Goal: Find specific page/section: Find specific page/section

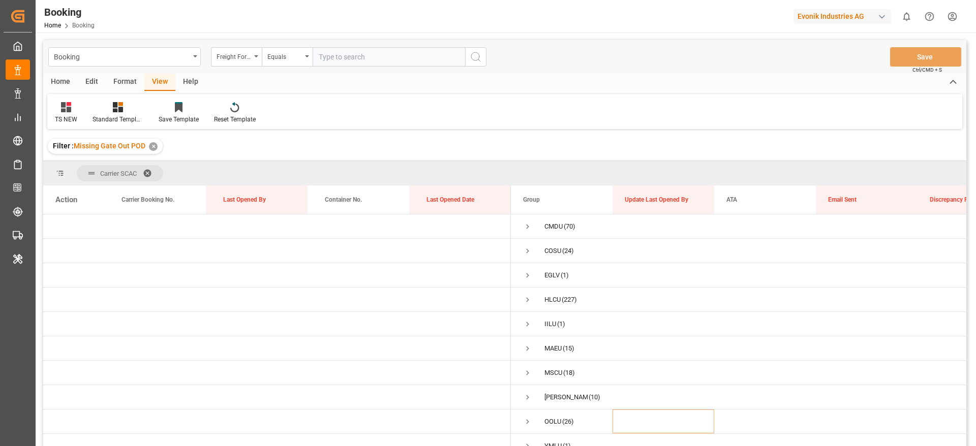
scroll to position [13, 0]
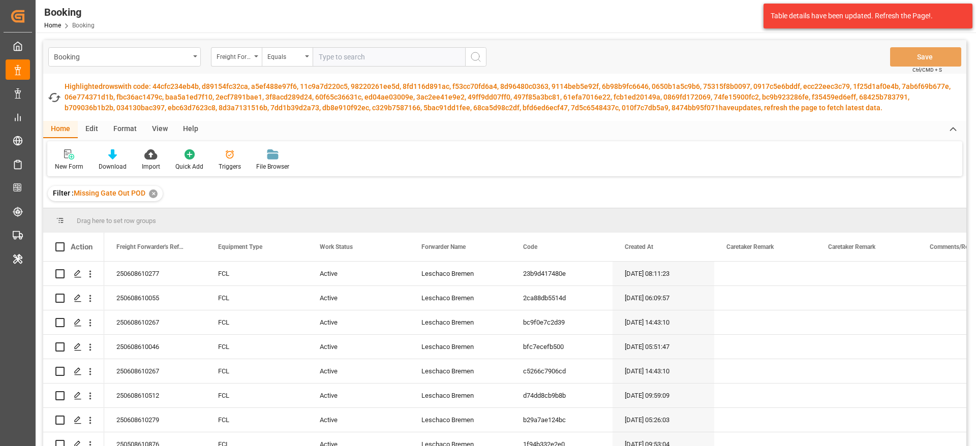
click at [679, 85] on div "Highlighted rows with code: 44cfc234eb4b, d89154fc32ca, a5ef488e97f6, 11c9a7d22…" at bounding box center [508, 97] width 887 height 32
drag, startPoint x: 869, startPoint y: 18, endPoint x: 620, endPoint y: 26, distance: 248.7
click at [717, 26] on body "Created by potrace 1.15, written by Peter Selinger 2001-2017 Created by potrace…" at bounding box center [488, 223] width 976 height 446
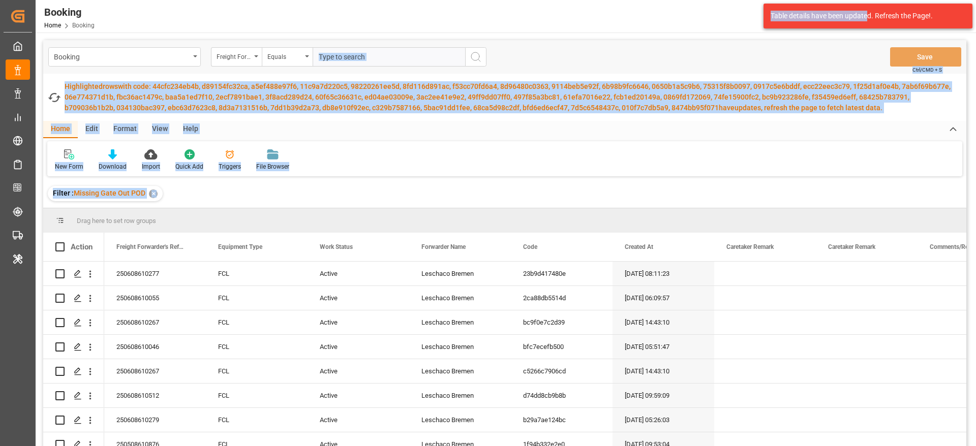
click at [593, 15] on div "Booking Home Booking Evonik Industries AG 0 Notifications Only show unread All …" at bounding box center [502, 16] width 948 height 33
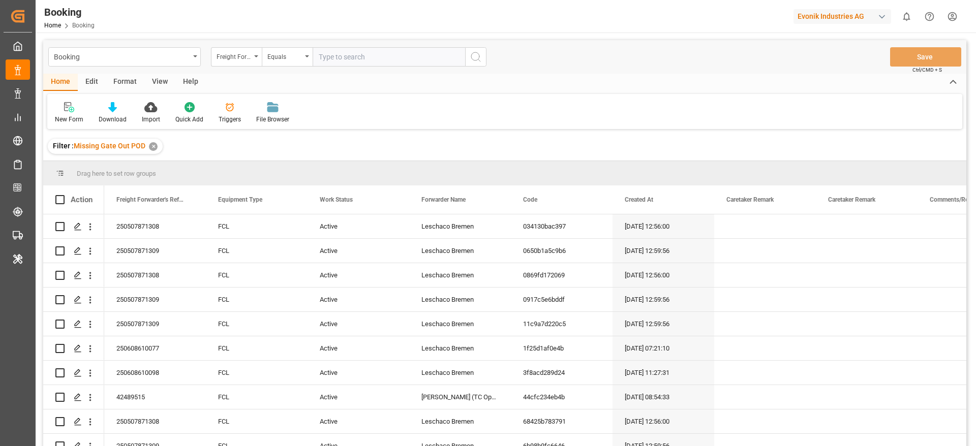
click at [114, 80] on div "Format" at bounding box center [125, 82] width 39 height 17
drag, startPoint x: 60, startPoint y: 113, endPoint x: 57, endPoint y: 122, distance: 8.7
click at [60, 114] on div "Filter Rows" at bounding box center [69, 113] width 45 height 22
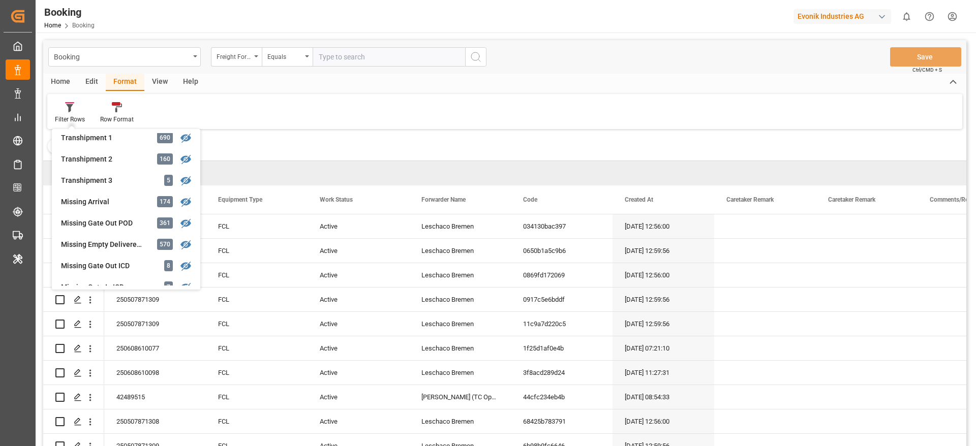
scroll to position [381, 0]
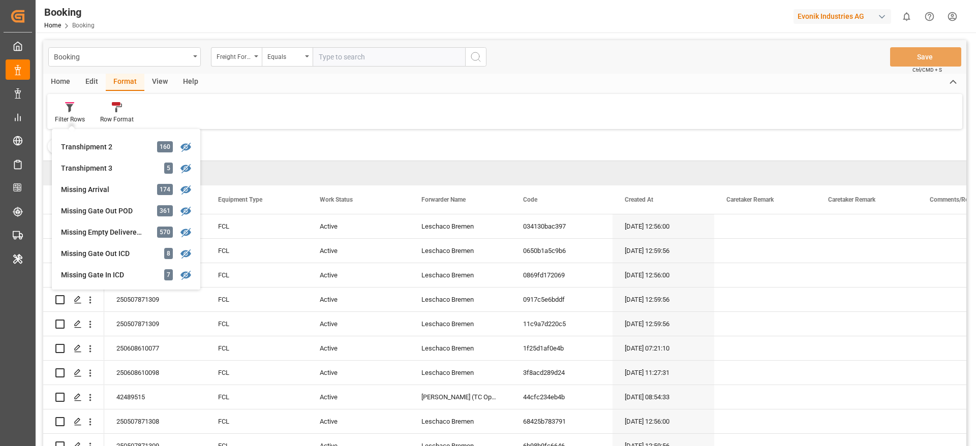
click at [843, 16] on div "Evonik Industries AG" at bounding box center [843, 16] width 98 height 15
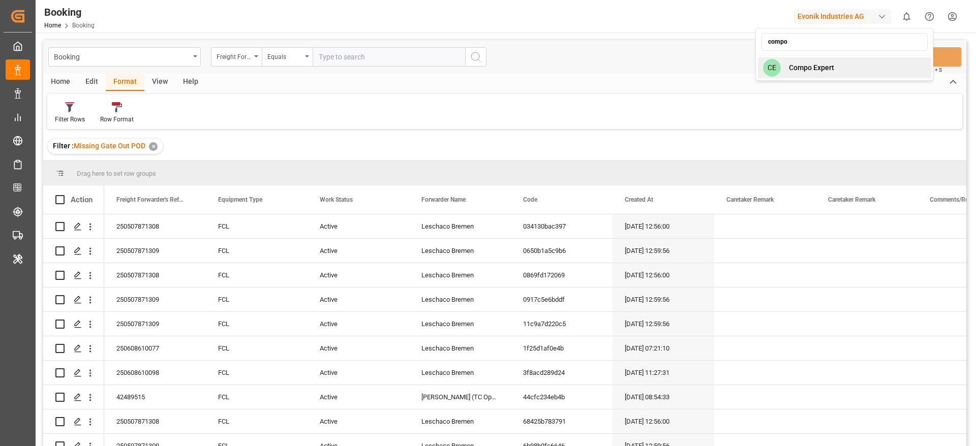
type input "compo"
click at [811, 64] on span "Compo Expert" at bounding box center [811, 68] width 45 height 11
